Goal: Find specific page/section: Find specific page/section

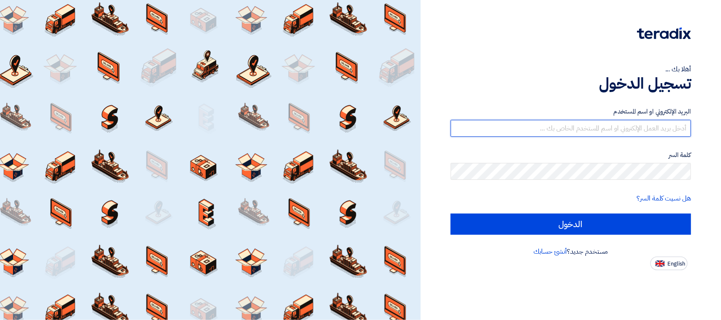
type input "[PERSON_NAME][EMAIL_ADDRESS][DOMAIN_NAME]"
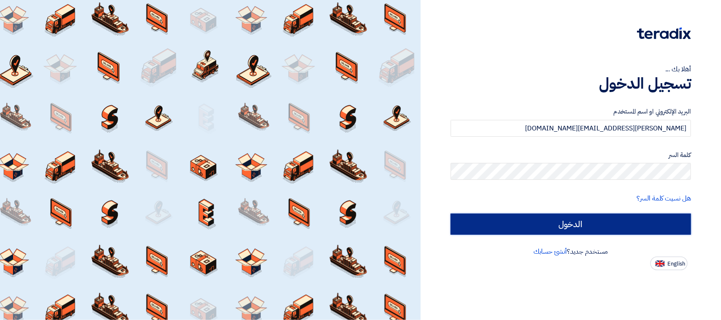
click at [481, 222] on input "الدخول" at bounding box center [570, 224] width 240 height 21
type input "Sign in"
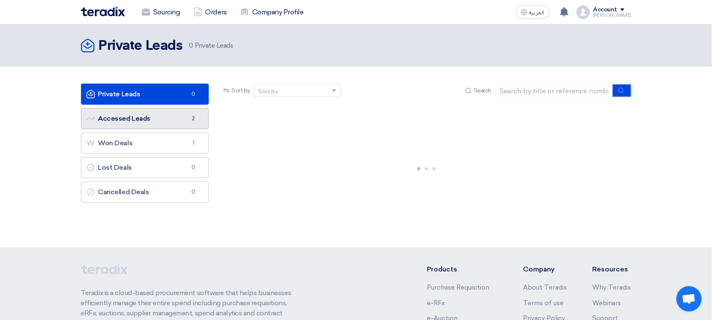
click at [149, 119] on link "Accessed Leads Accessed Leads 2" at bounding box center [145, 118] width 128 height 21
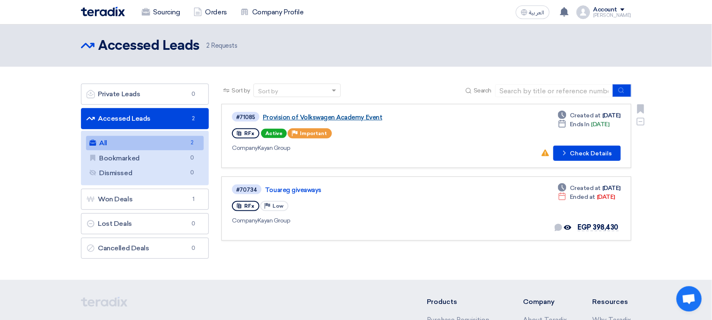
click at [355, 117] on link "Provision of Volkswagen Academy Event" at bounding box center [368, 118] width 211 height 8
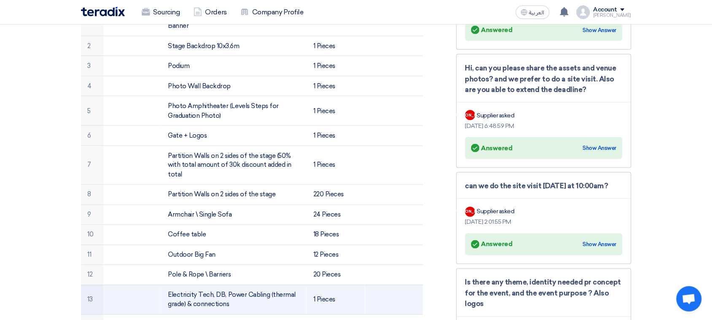
scroll to position [211, 0]
